Goal: Task Accomplishment & Management: Use online tool/utility

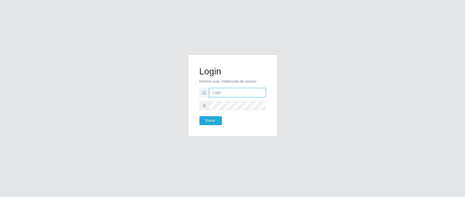
click at [226, 92] on input "text" at bounding box center [237, 92] width 56 height 9
click at [231, 88] on input "text" at bounding box center [237, 92] width 56 height 9
type input "zivaneide@ideal"
drag, startPoint x: 231, startPoint y: 100, endPoint x: 234, endPoint y: 100, distance: 2.9
click at [234, 100] on form "Login Informe suas credenciais de acesso zivaneide@ideal Entrar" at bounding box center [232, 95] width 66 height 59
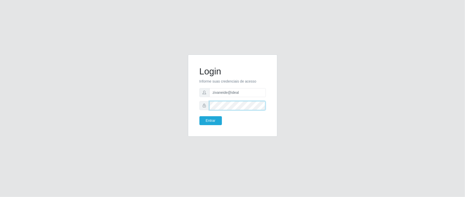
click at [199, 116] on button "Entrar" at bounding box center [210, 120] width 22 height 9
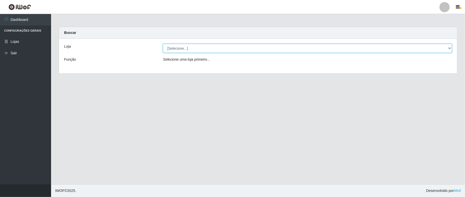
click at [448, 49] on select "[Selecione...] Ideal - Conceição" at bounding box center [307, 48] width 289 height 9
select select "231"
click at [163, 44] on select "[Selecione...] Ideal - Conceição" at bounding box center [307, 48] width 289 height 9
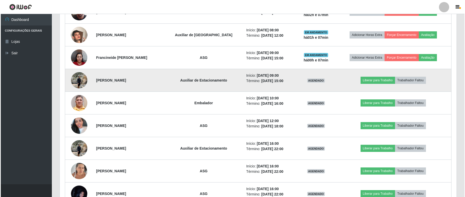
scroll to position [189, 0]
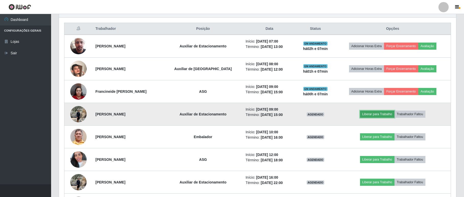
click at [373, 114] on button "Liberar para Trabalho" at bounding box center [377, 114] width 34 height 7
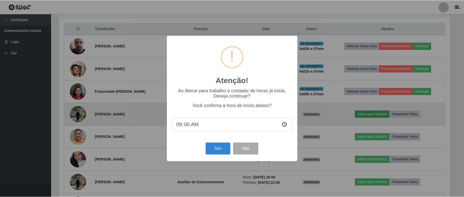
scroll to position [106, 392]
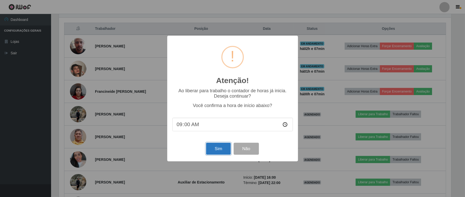
click at [211, 151] on button "Sim" at bounding box center [218, 149] width 25 height 12
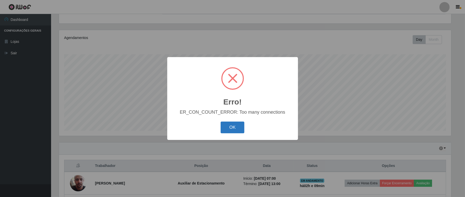
click at [229, 130] on button "OK" at bounding box center [233, 128] width 24 height 12
click at [234, 128] on button "OK" at bounding box center [233, 128] width 24 height 12
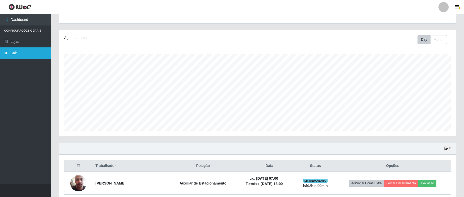
click at [14, 52] on link "Sair" at bounding box center [25, 52] width 51 height 11
